Goal: Task Accomplishment & Management: Manage account settings

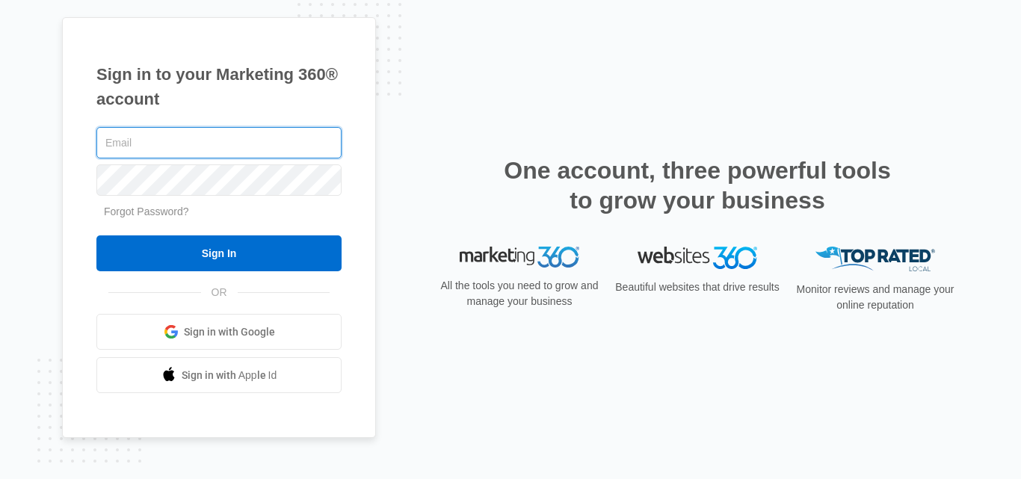
click at [229, 127] on input "text" at bounding box center [218, 142] width 245 height 31
type input "[EMAIL_ADDRESS][DOMAIN_NAME]"
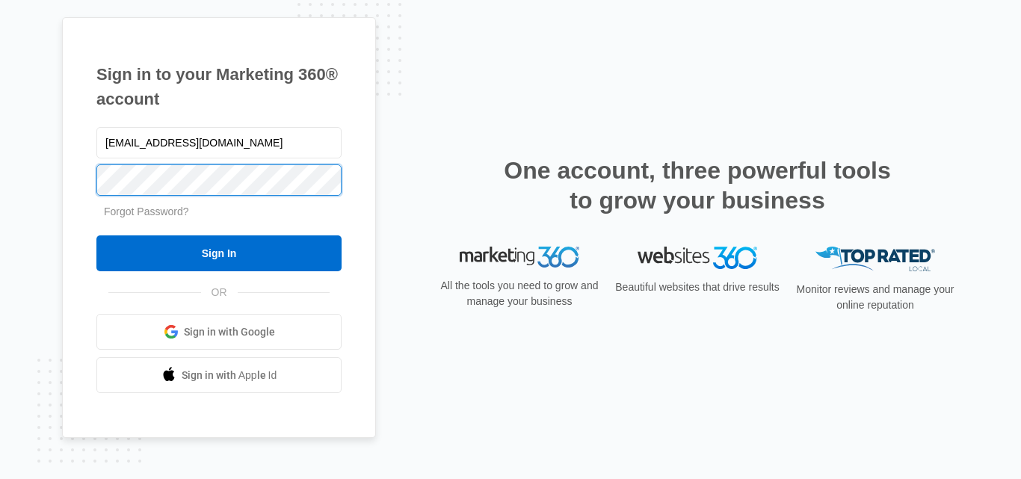
click at [96, 235] on input "Sign In" at bounding box center [218, 253] width 245 height 36
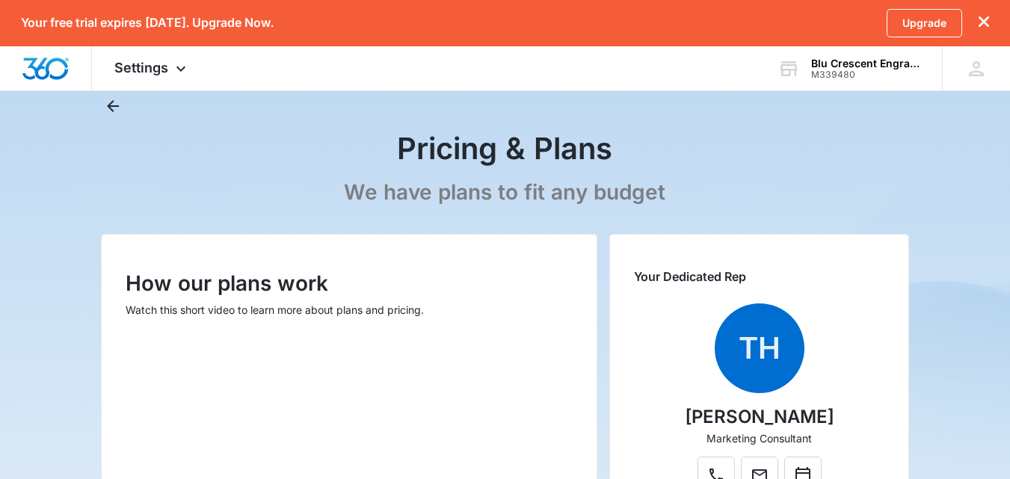
scroll to position [44, 0]
click at [970, 76] on icon at bounding box center [976, 69] width 22 height 22
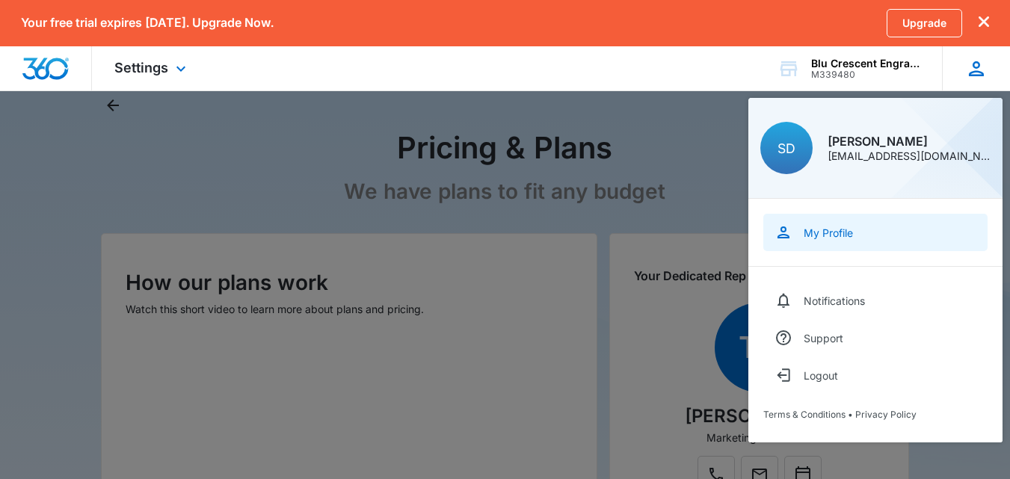
click at [851, 227] on div "My Profile" at bounding box center [828, 233] width 49 height 13
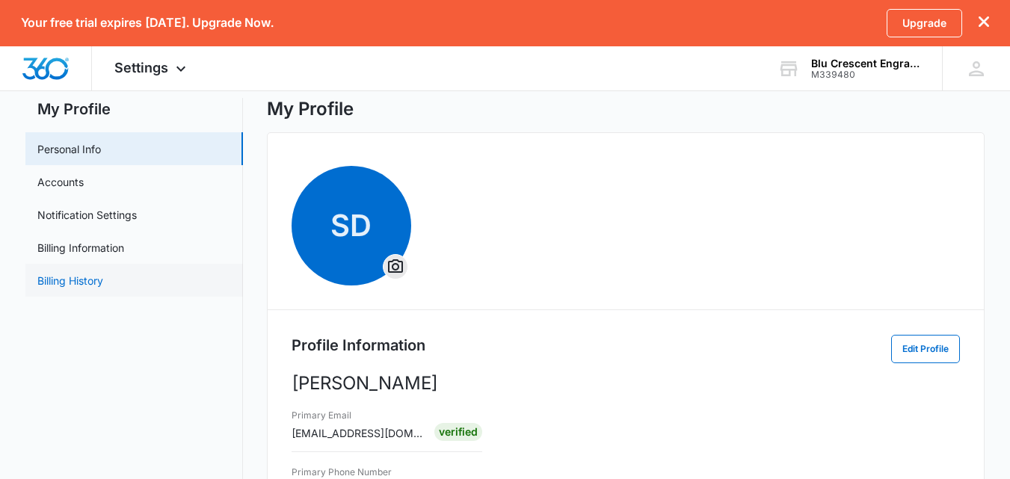
scroll to position [39, 0]
click at [84, 180] on link "Accounts" at bounding box center [60, 183] width 46 height 16
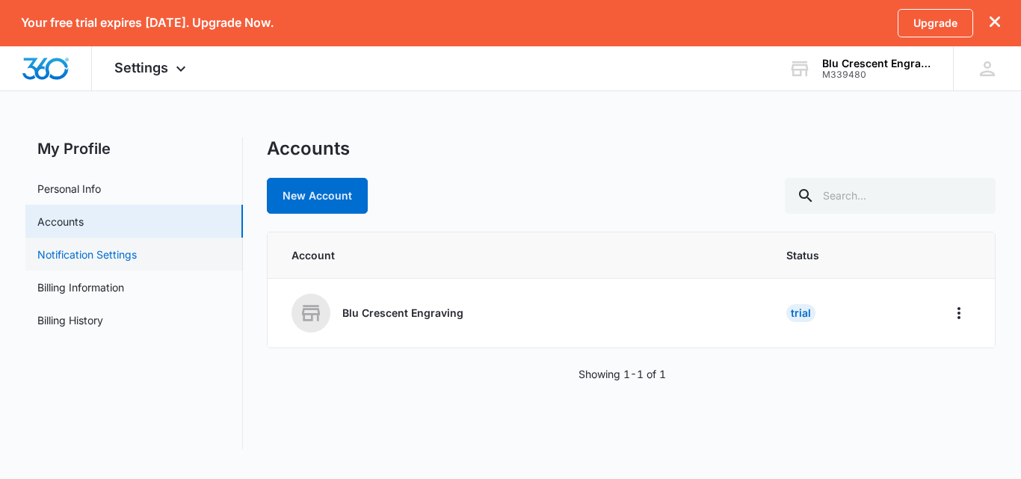
click at [137, 258] on link "Notification Settings" at bounding box center [86, 255] width 99 height 16
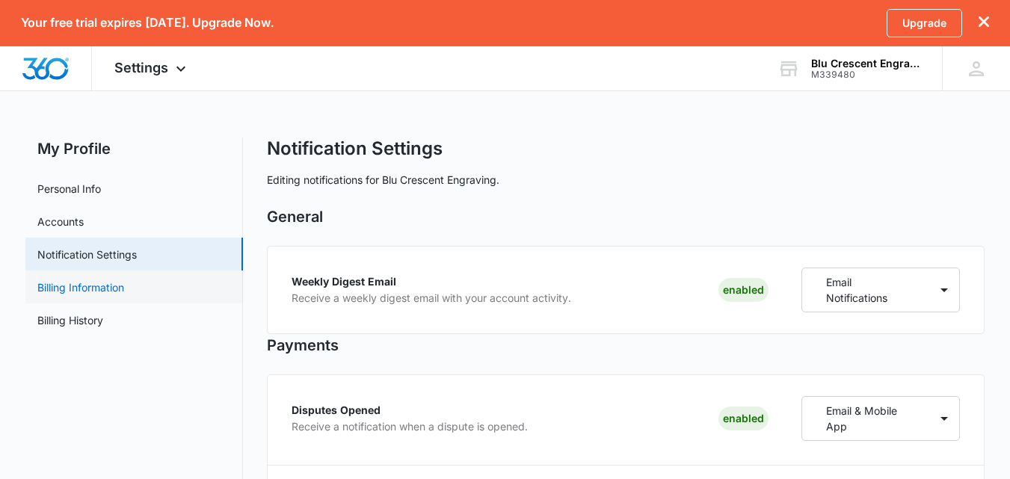
click at [102, 287] on link "Billing Information" at bounding box center [80, 288] width 87 height 16
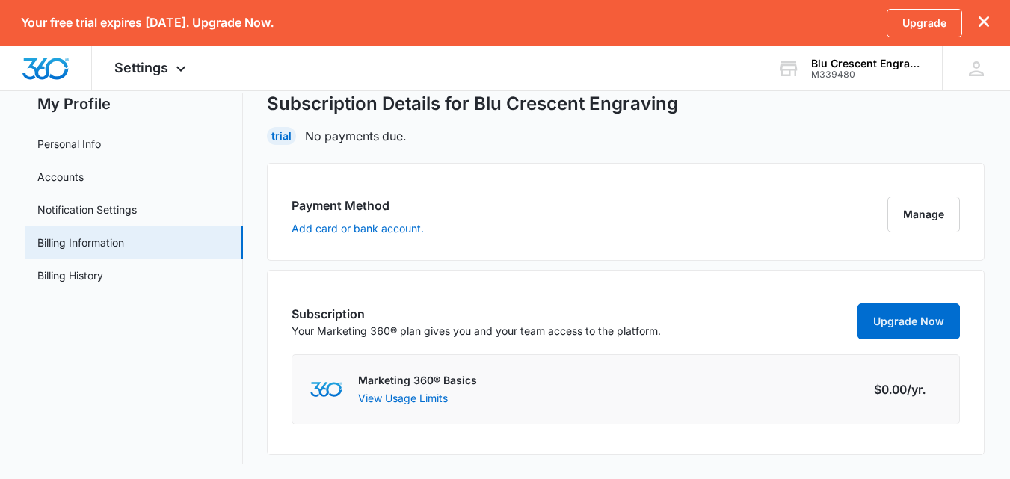
scroll to position [48, 0]
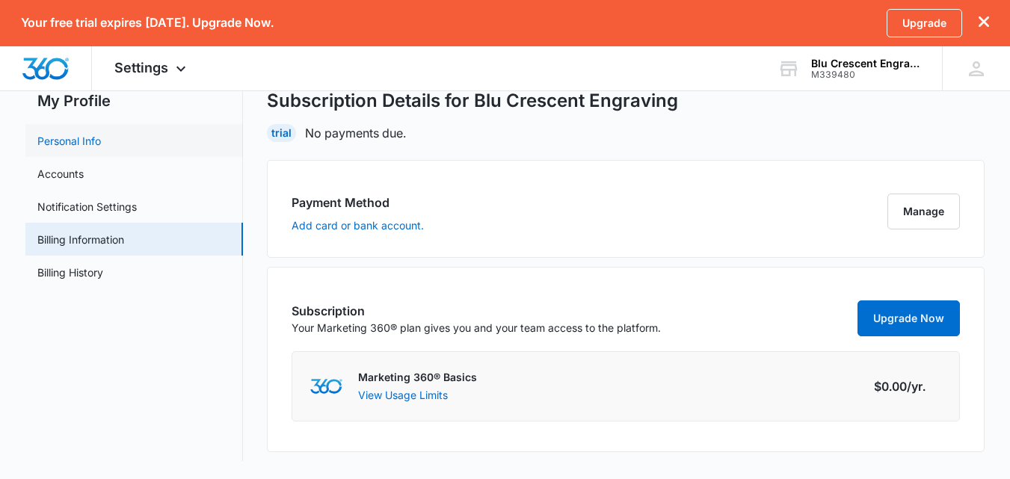
click at [76, 144] on link "Personal Info" at bounding box center [69, 141] width 64 height 16
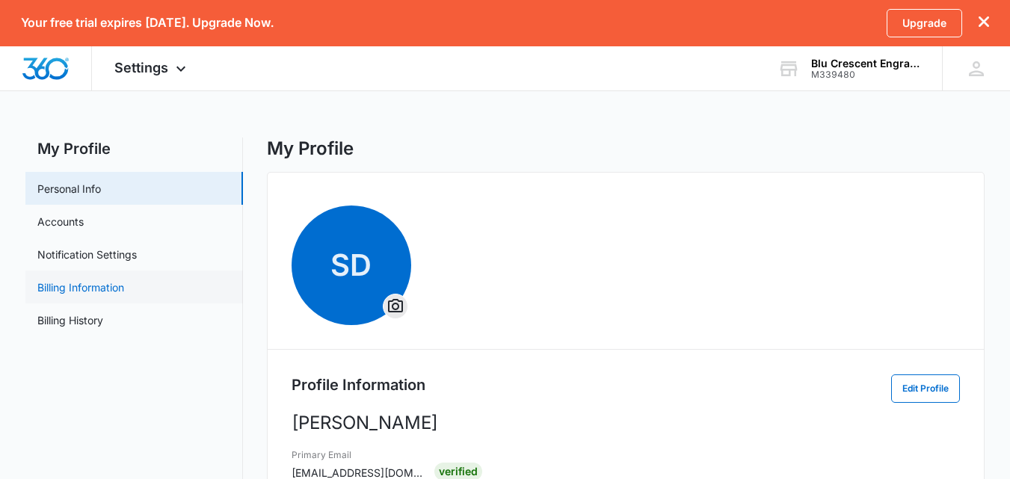
click at [105, 280] on link "Billing Information" at bounding box center [80, 288] width 87 height 16
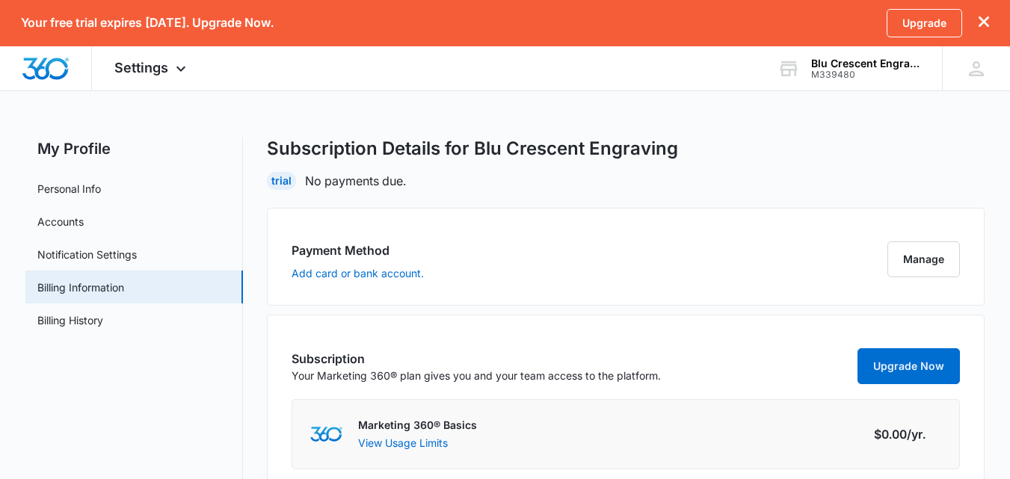
scroll to position [48, 0]
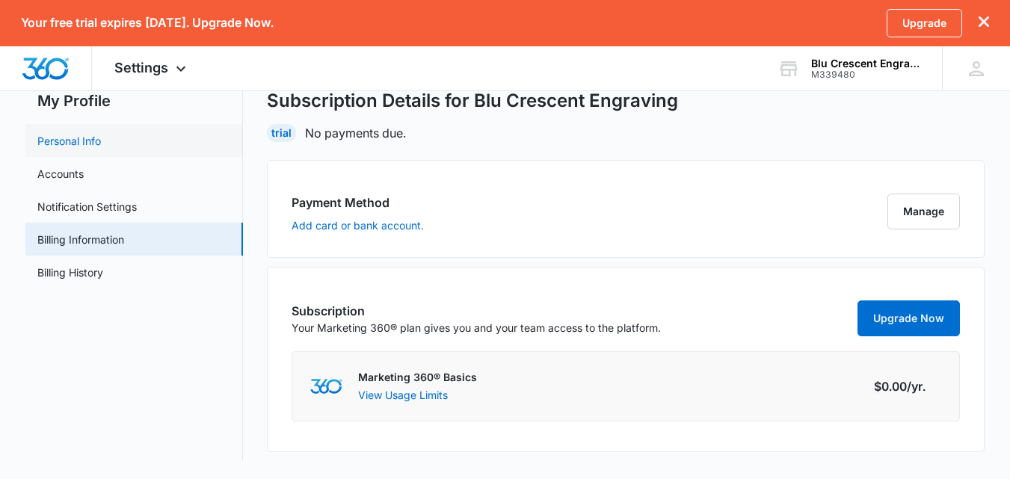
click at [70, 136] on link "Personal Info" at bounding box center [69, 141] width 64 height 16
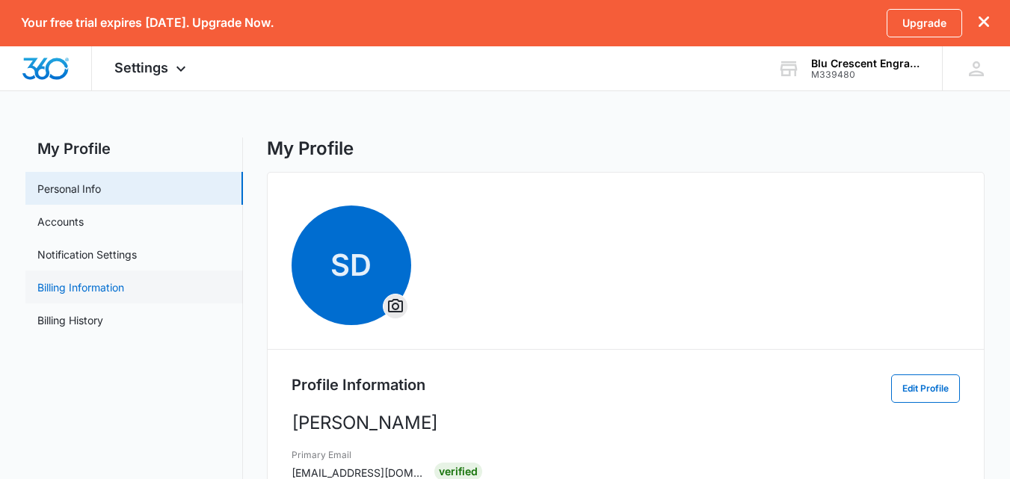
click at [89, 284] on link "Billing Information" at bounding box center [80, 288] width 87 height 16
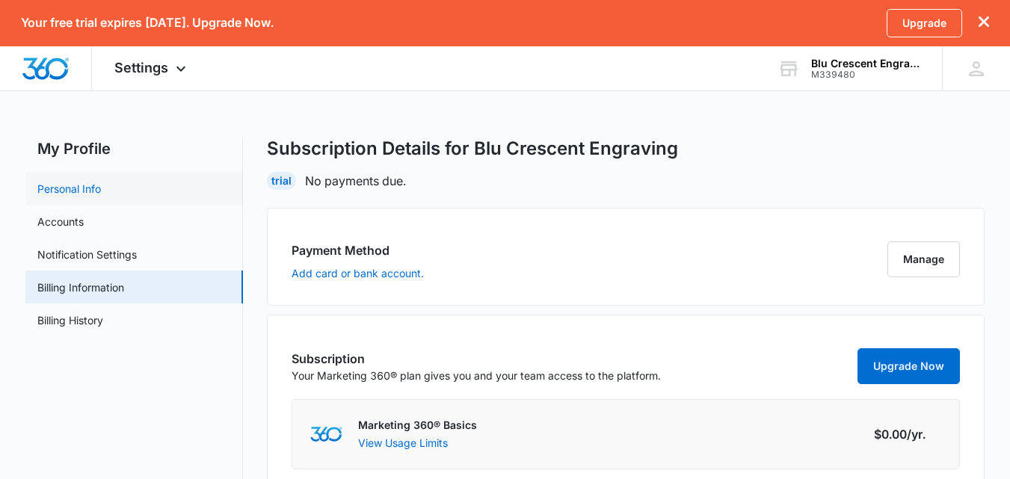
click at [82, 182] on link "Personal Info" at bounding box center [69, 189] width 64 height 16
